Goal: Task Accomplishment & Management: Manage account settings

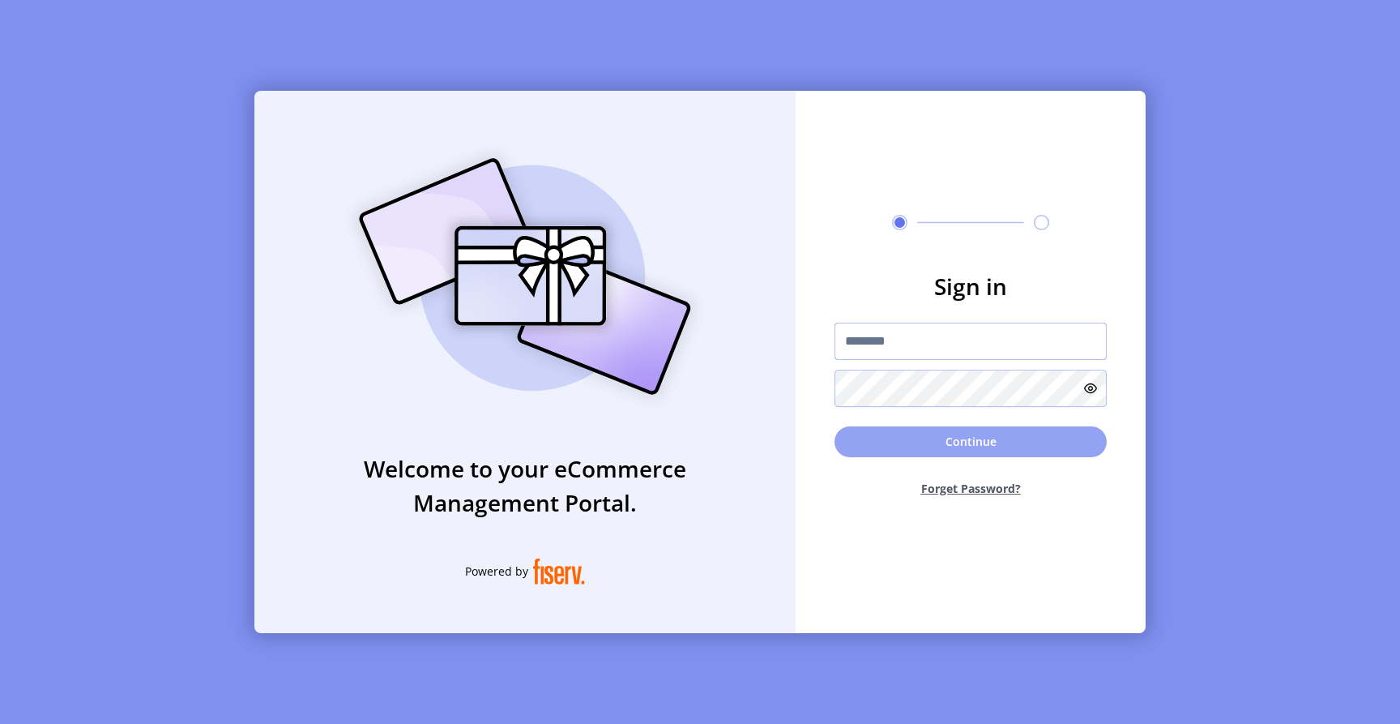
type input "**********"
click at [949, 447] on button "Continue" at bounding box center [971, 441] width 272 height 31
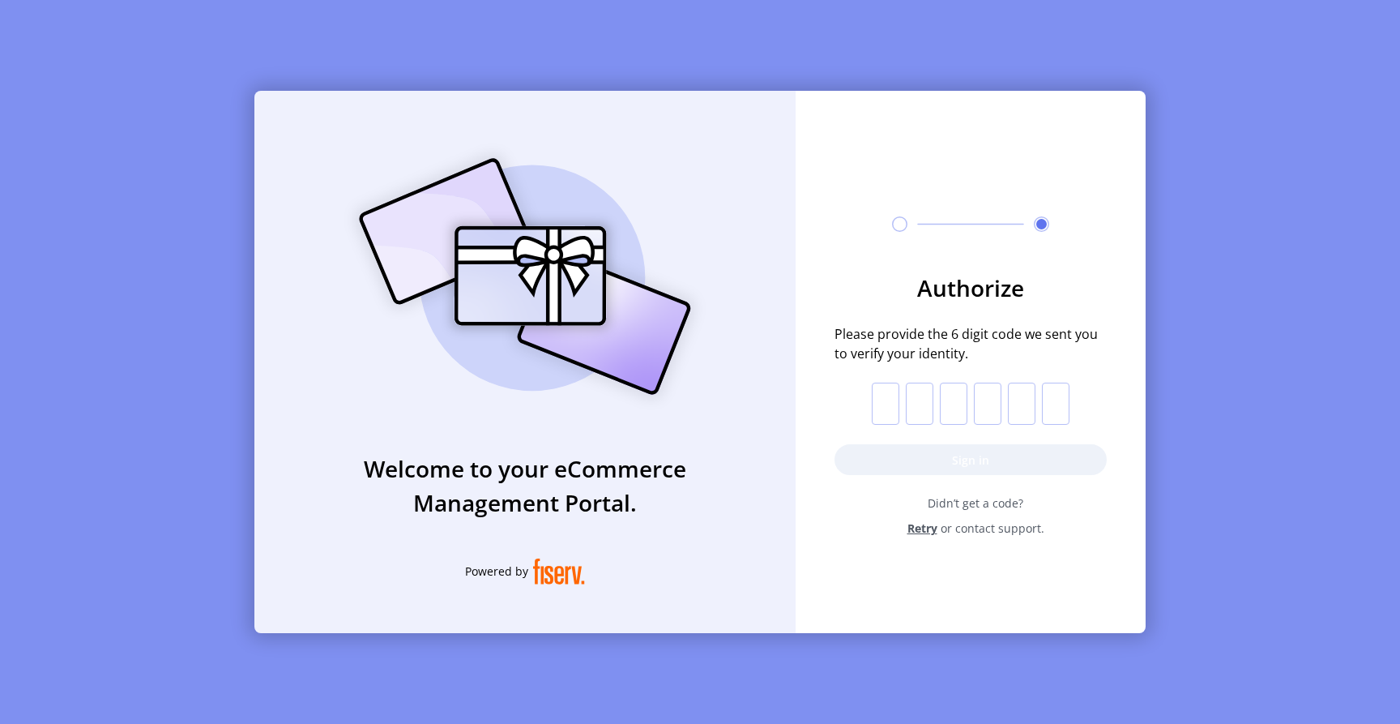
click at [884, 409] on input "text" at bounding box center [886, 404] width 28 height 42
type input "*"
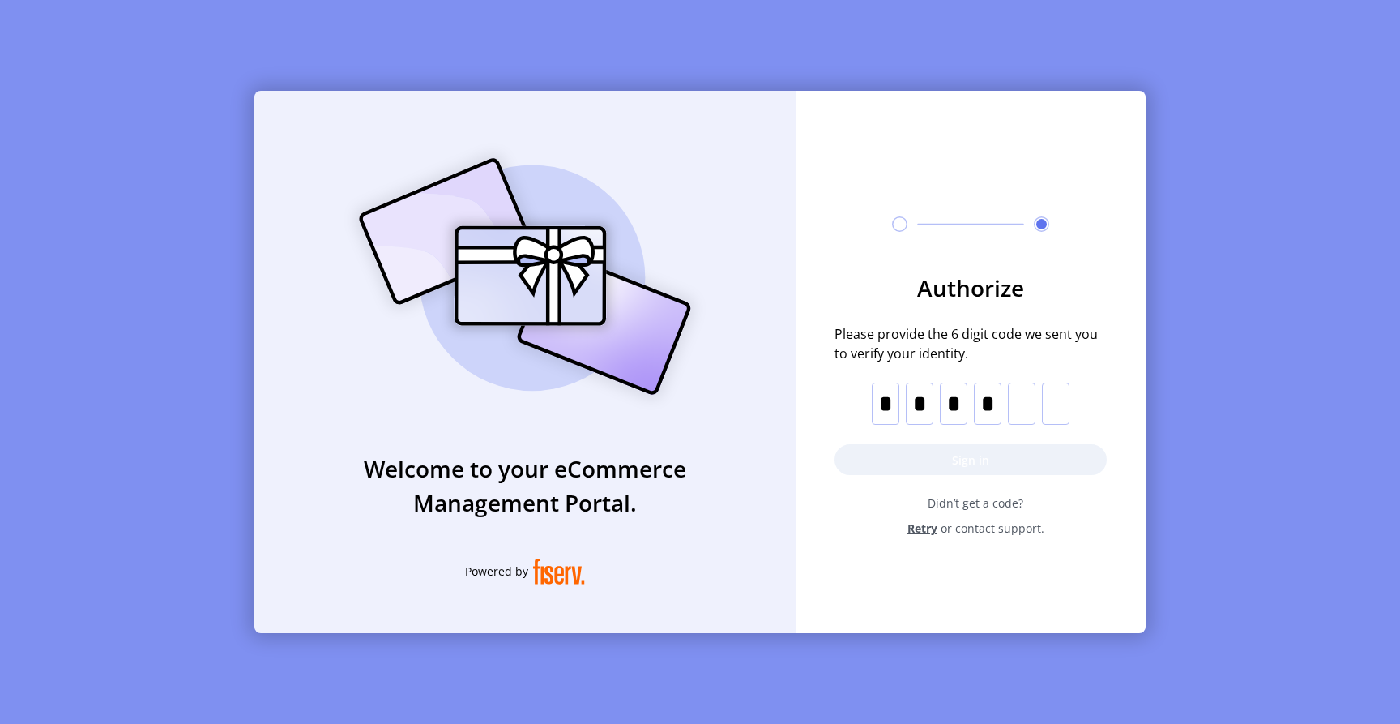
type input "*"
click at [1010, 464] on button "Sign in" at bounding box center [971, 459] width 272 height 31
